Goal: Find specific page/section: Find specific page/section

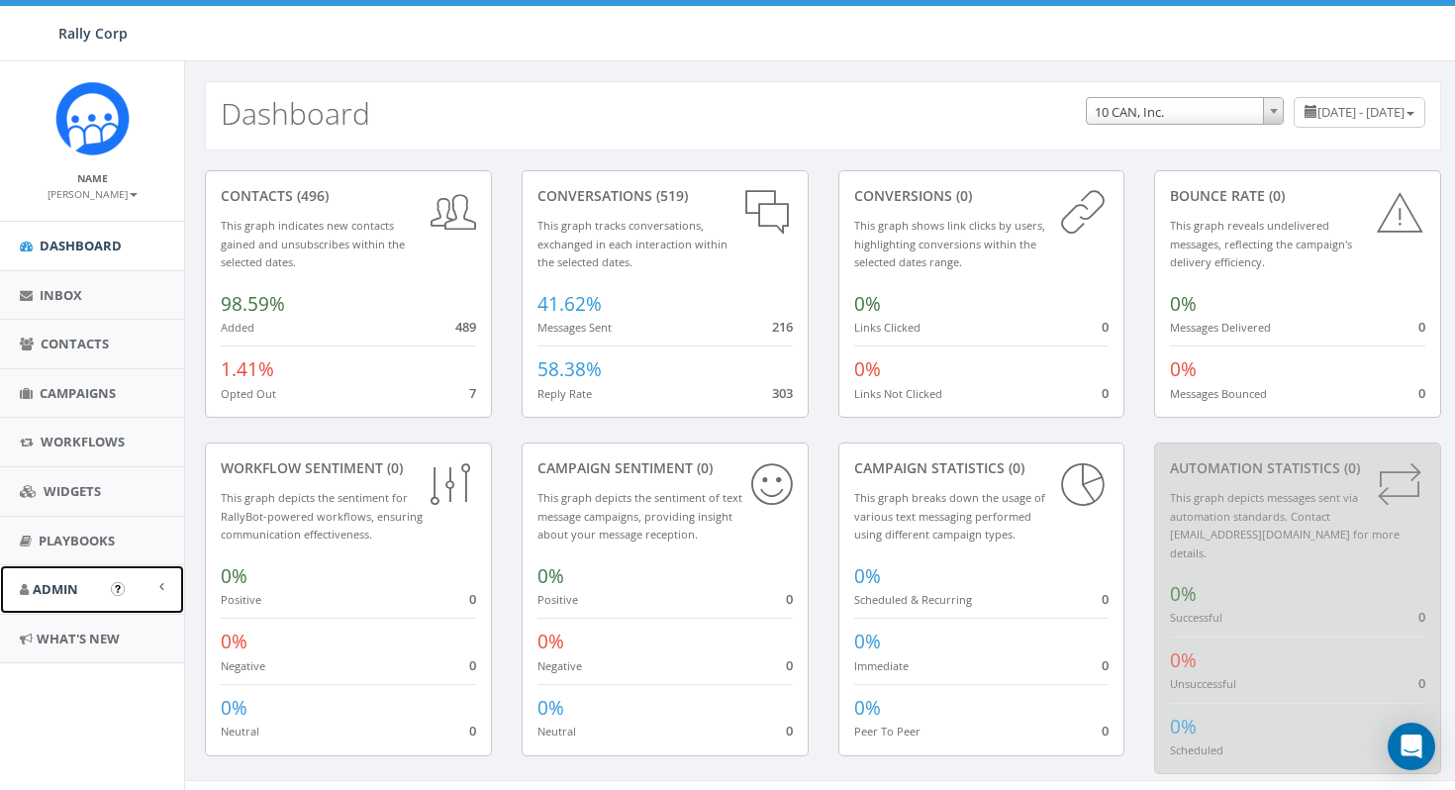
click at [82, 592] on link "Admin" at bounding box center [92, 589] width 184 height 48
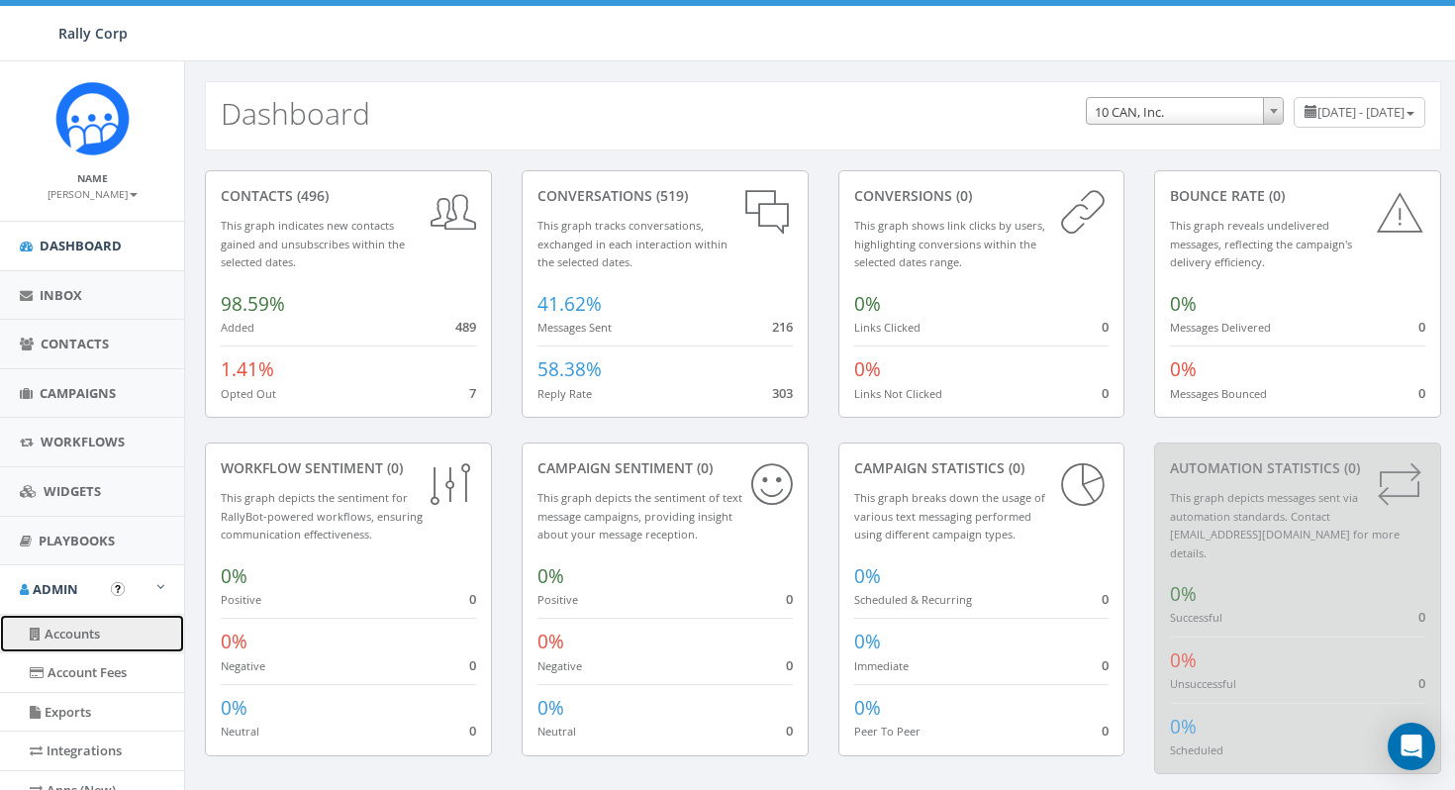
click at [85, 632] on link "Accounts" at bounding box center [92, 634] width 184 height 39
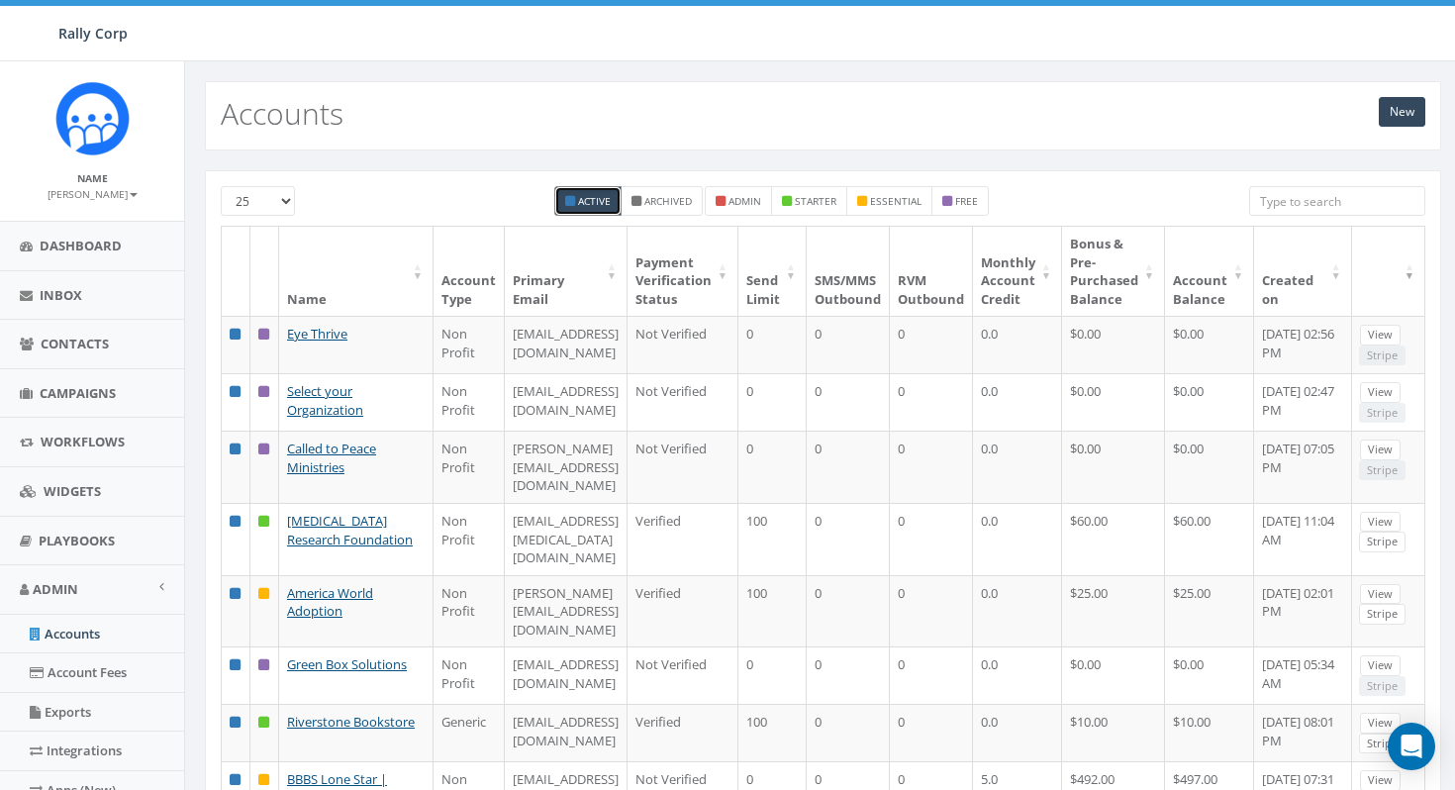
click at [1262, 208] on input "search" at bounding box center [1337, 201] width 176 height 30
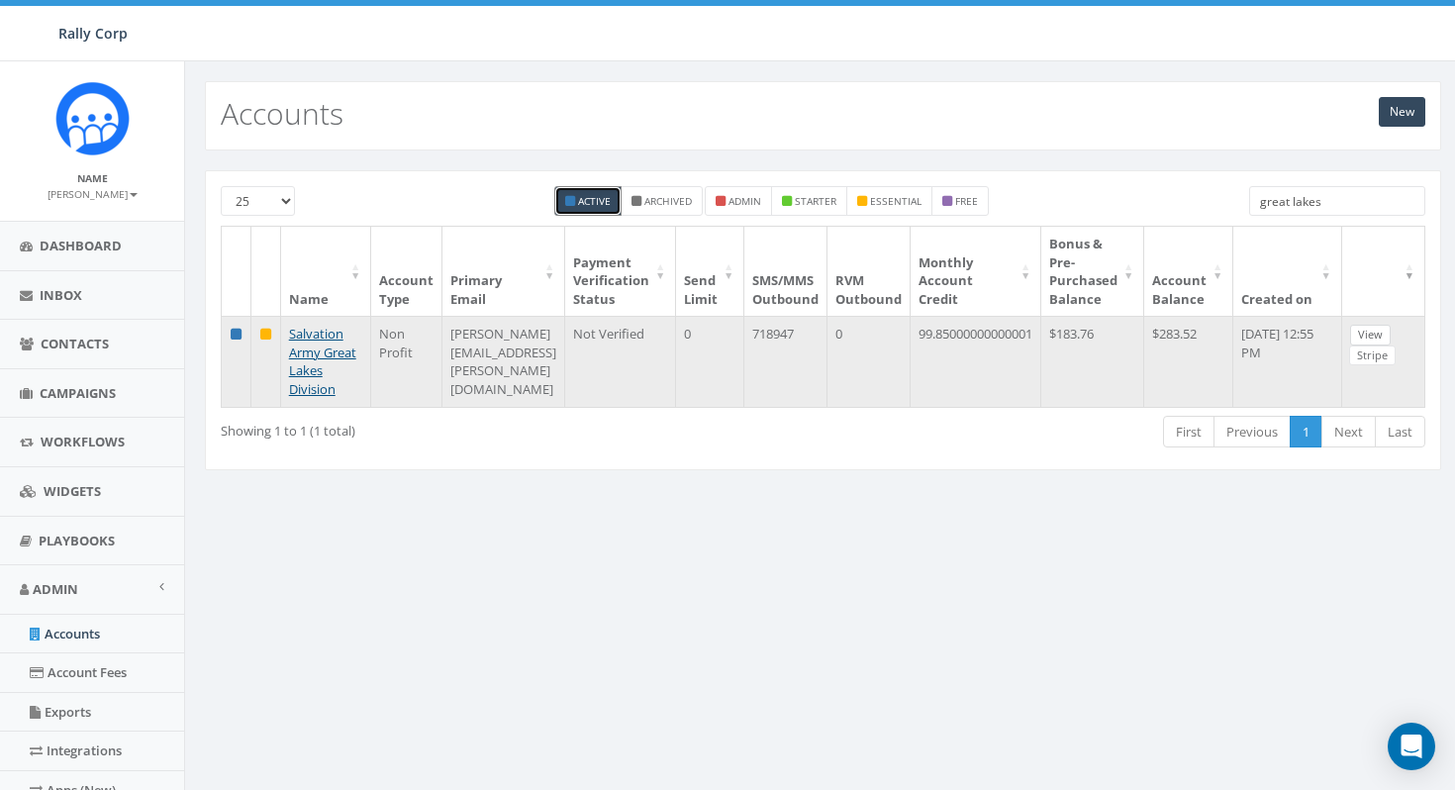
type input "great lakes"
click at [1391, 333] on link "View" at bounding box center [1370, 335] width 41 height 21
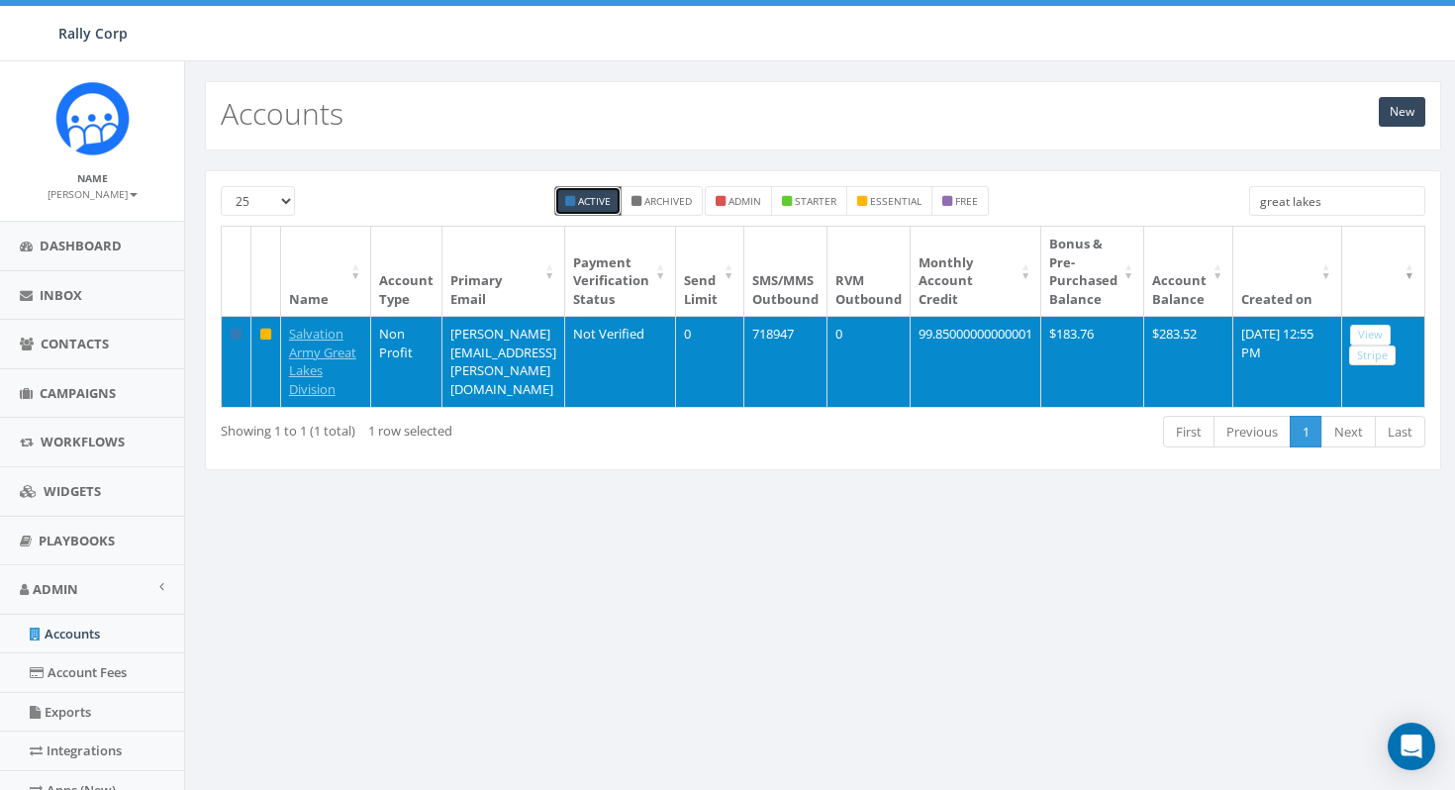
click at [1041, 405] on td "99.85000000000001" at bounding box center [976, 361] width 131 height 90
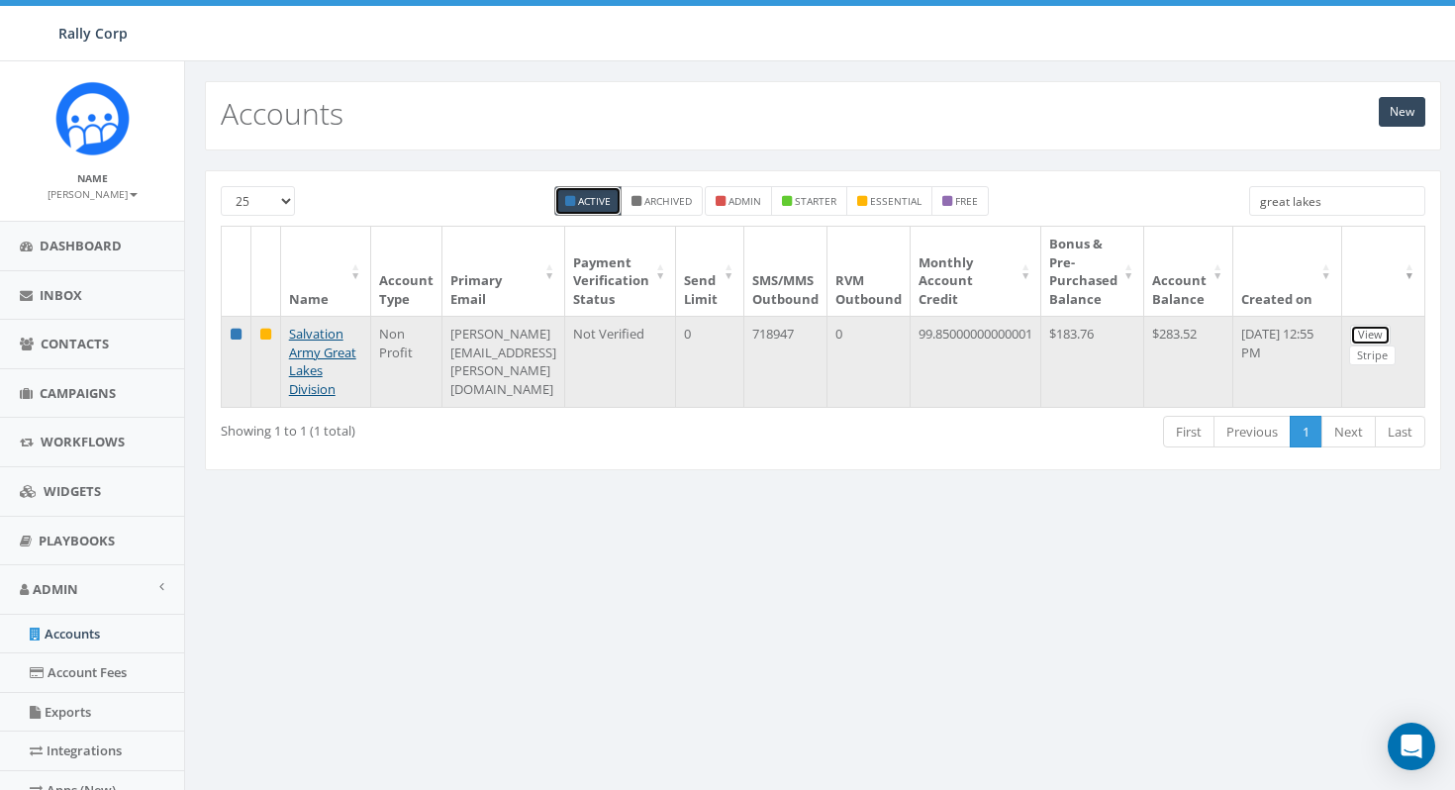
click at [1391, 334] on link "View" at bounding box center [1370, 335] width 41 height 21
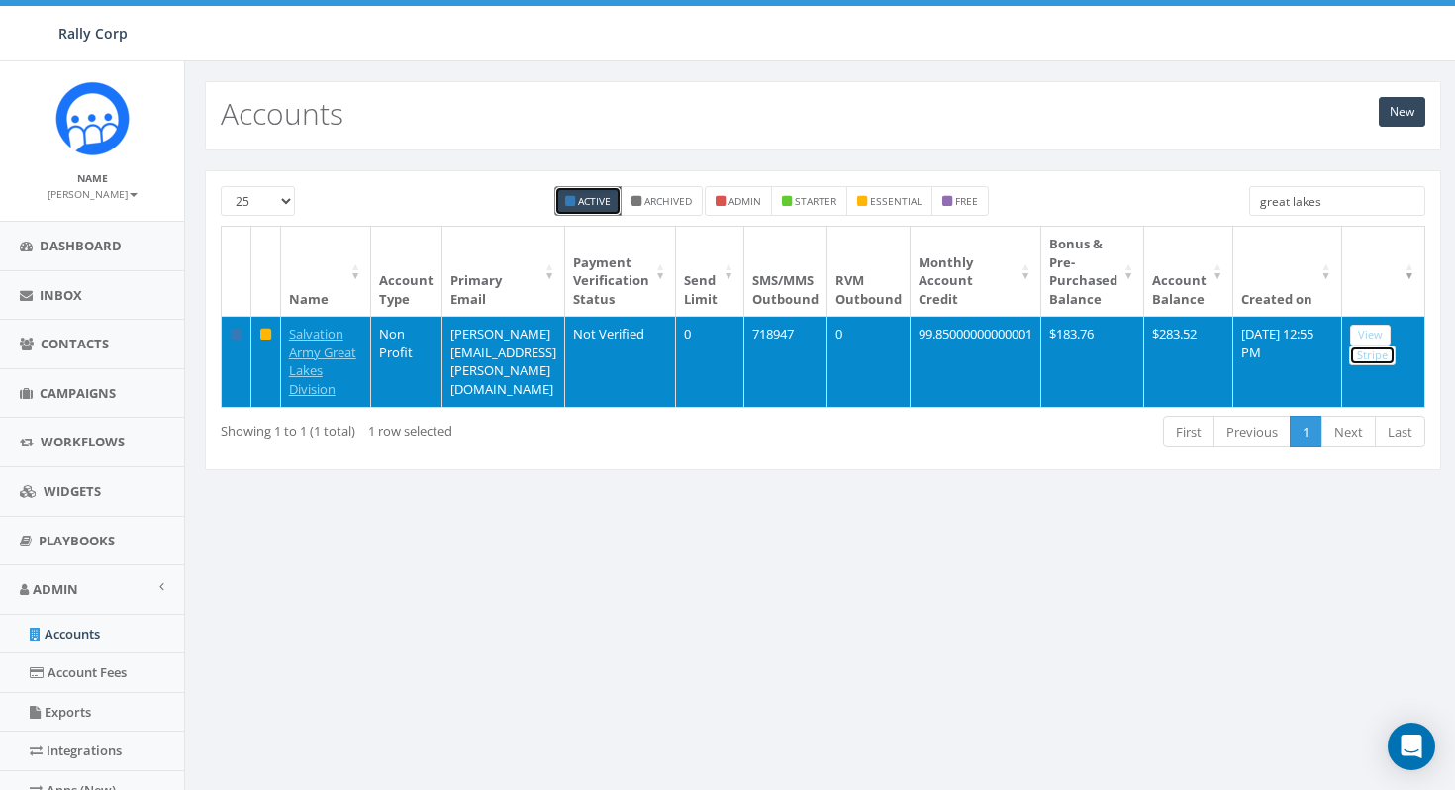
click at [1396, 358] on link "Stripe" at bounding box center [1372, 355] width 47 height 21
